Goal: Find specific page/section: Find specific page/section

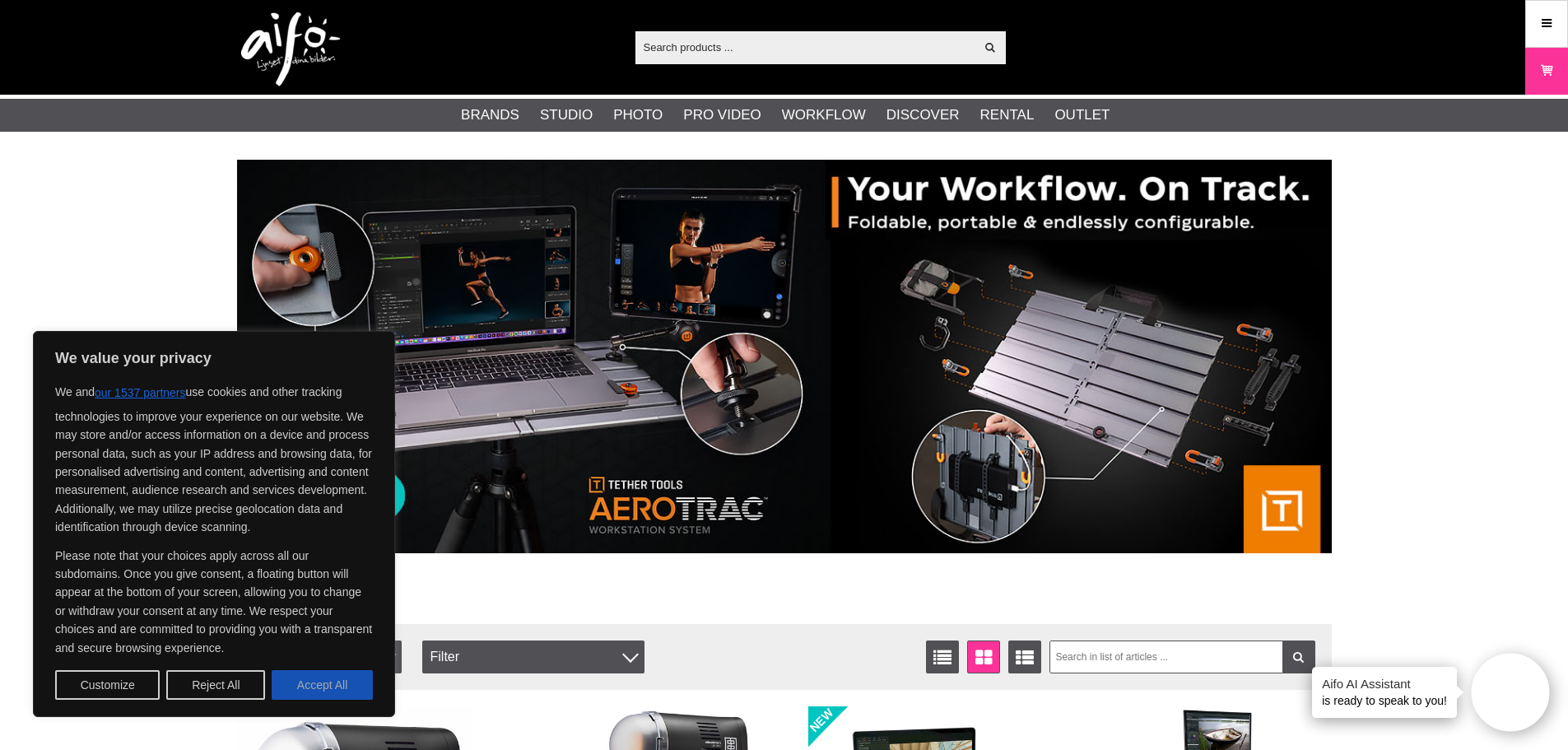
click at [344, 687] on button "Accept All" at bounding box center [322, 685] width 101 height 30
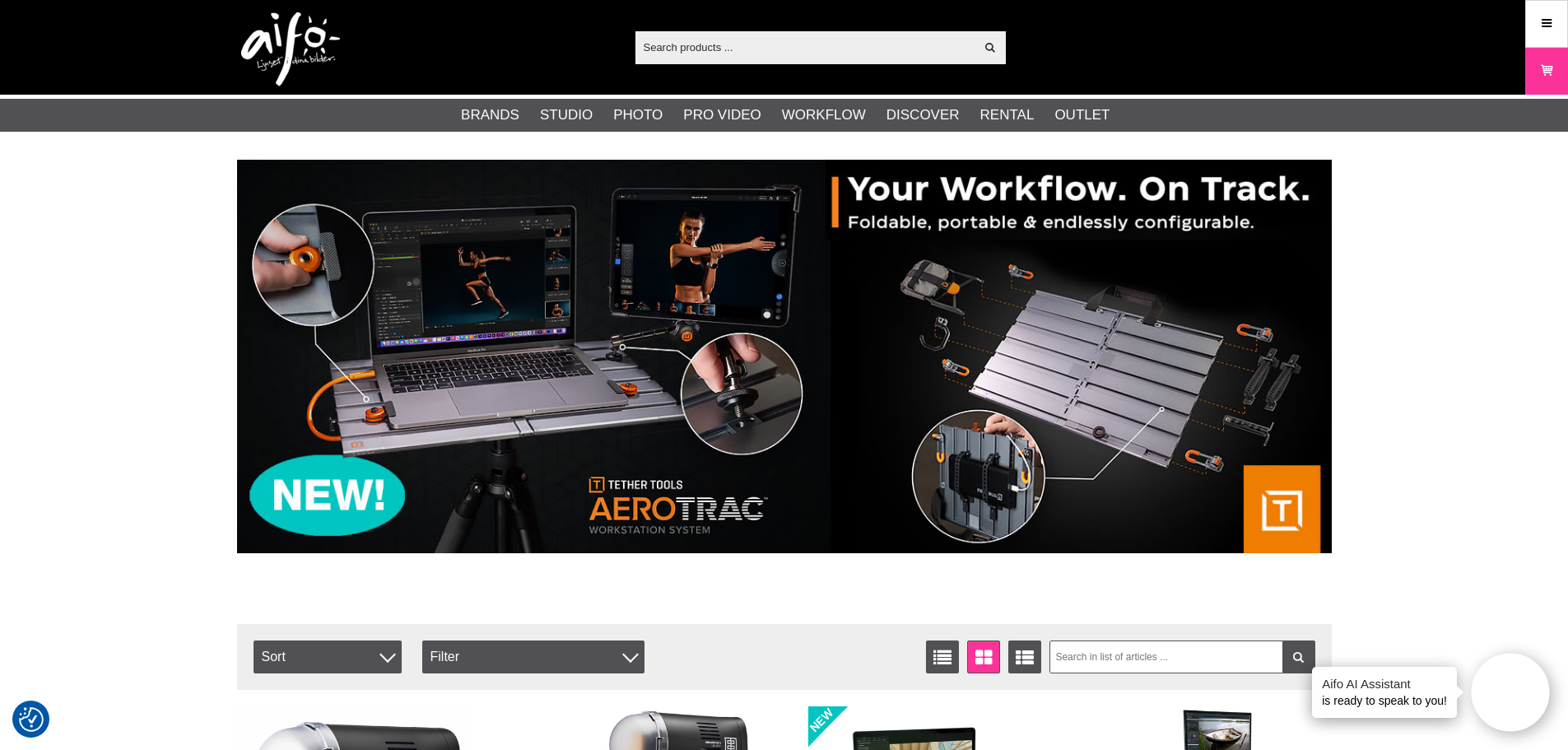
checkbox input "true"
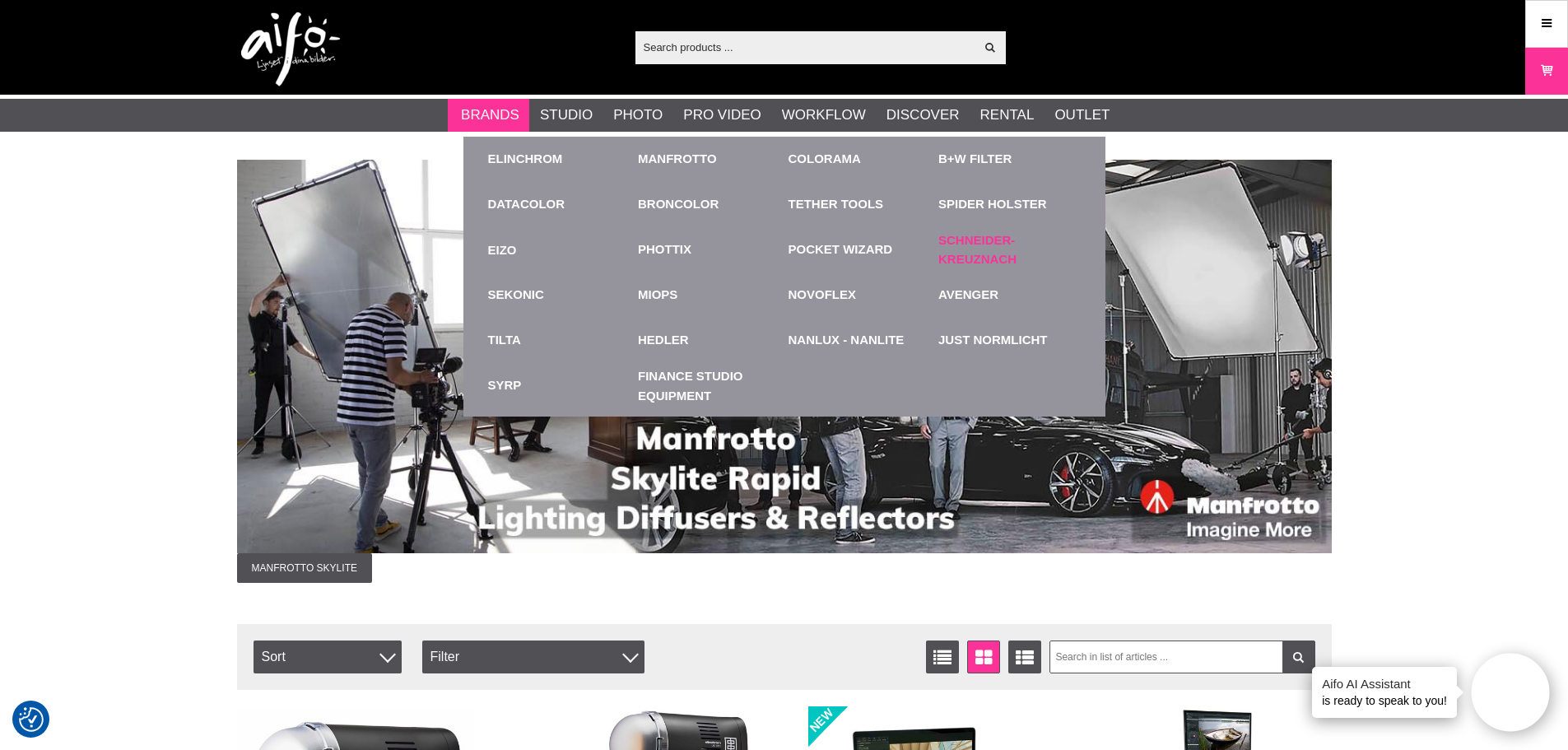
click at [979, 260] on link "Schneider-Kreuznach" at bounding box center [1009, 250] width 142 height 37
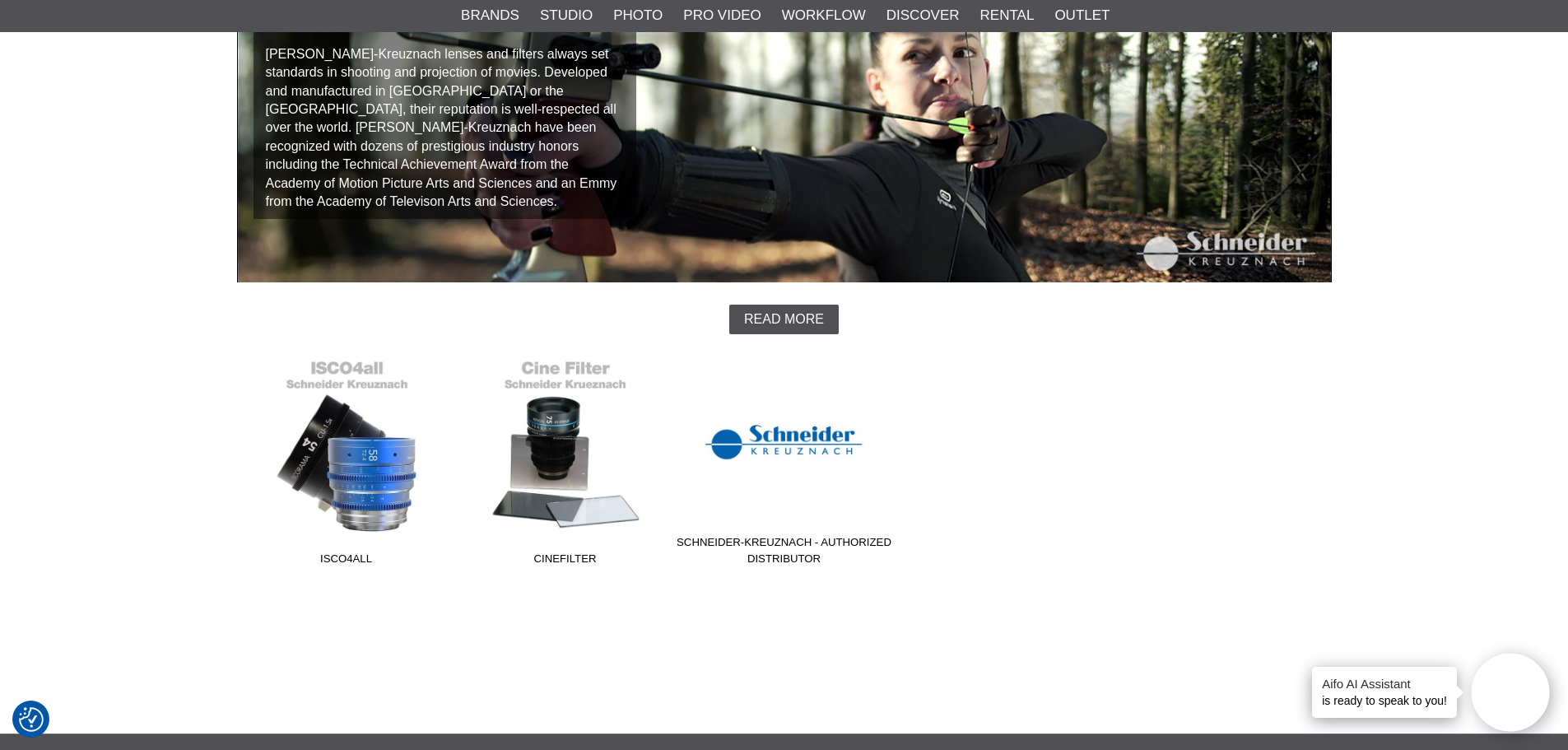
scroll to position [329, 0]
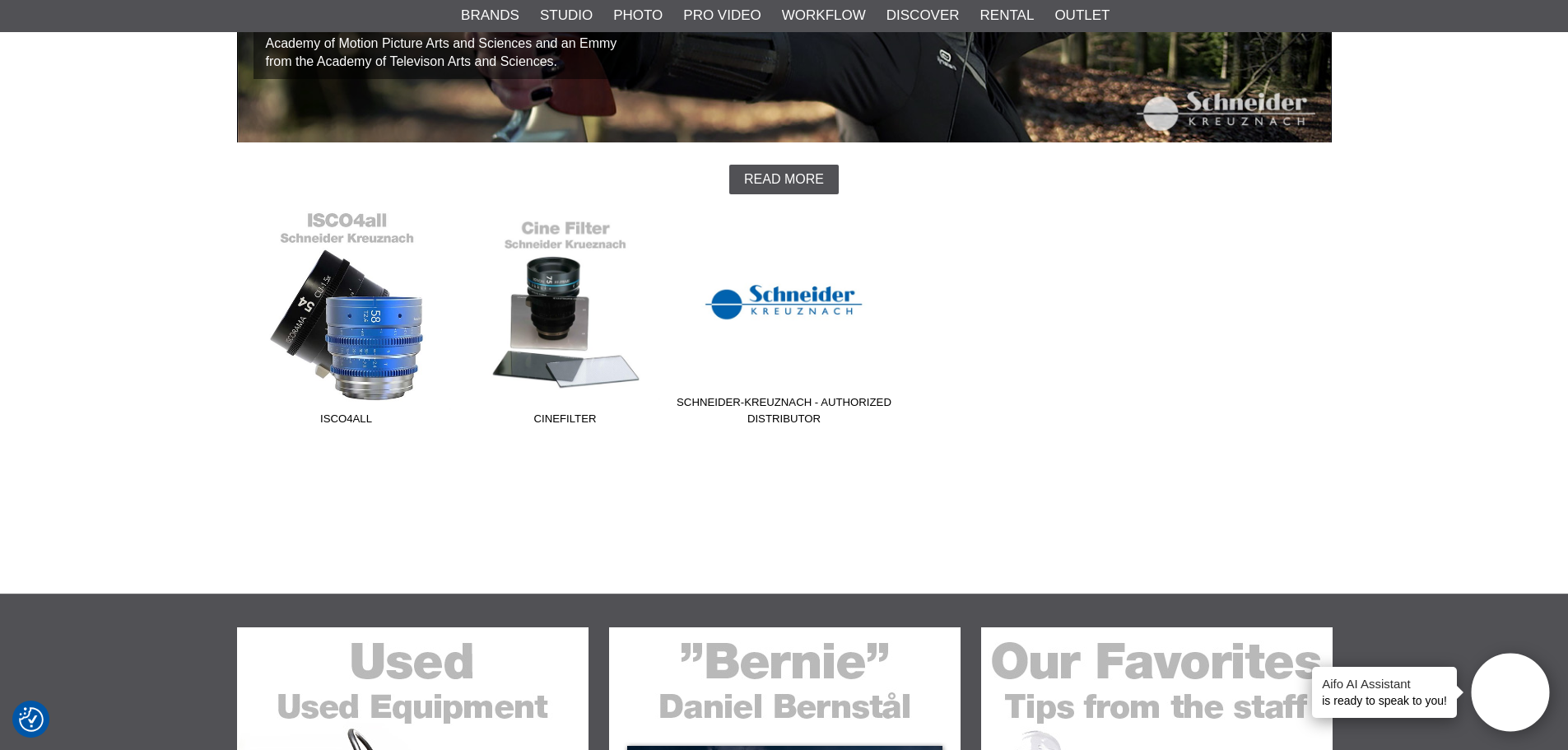
click at [317, 316] on link "ISCO4All" at bounding box center [346, 321] width 219 height 222
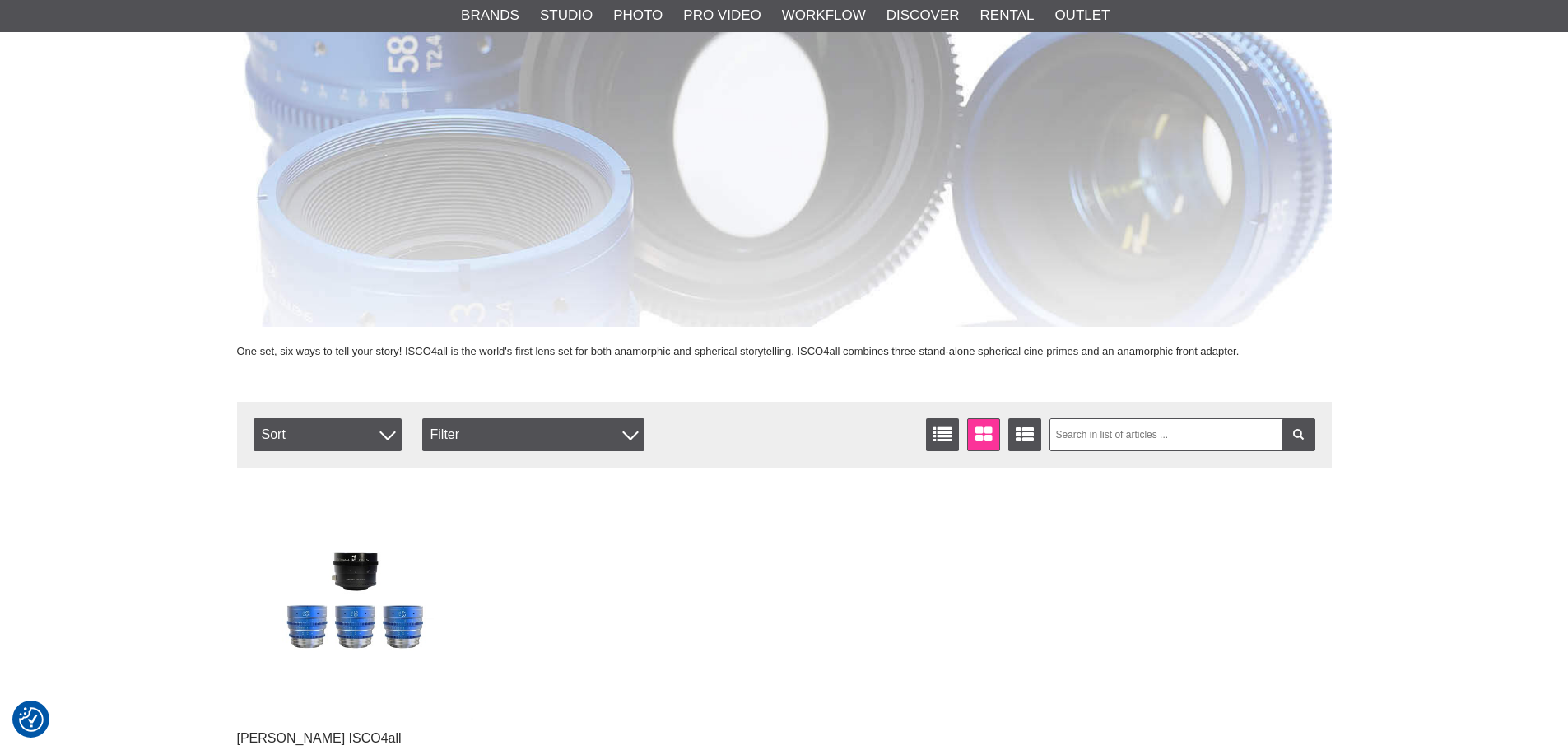
scroll to position [411, 0]
